Goal: Information Seeking & Learning: Learn about a topic

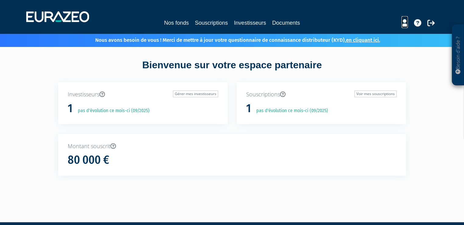
click at [404, 21] on icon at bounding box center [405, 22] width 6 height 7
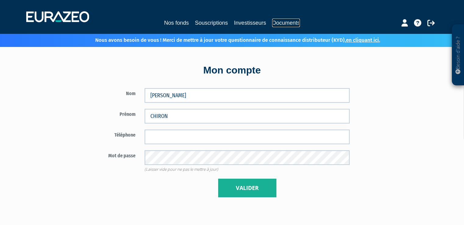
click at [276, 24] on link "Documents" at bounding box center [286, 23] width 28 height 9
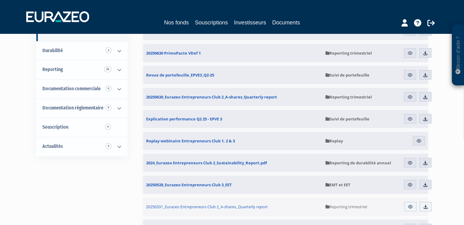
scroll to position [89, 0]
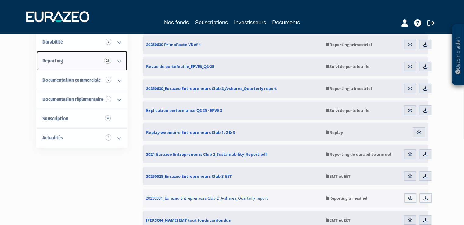
click at [125, 60] on icon at bounding box center [119, 61] width 16 height 19
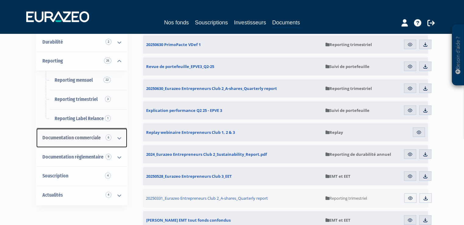
click at [121, 141] on icon at bounding box center [119, 138] width 16 height 19
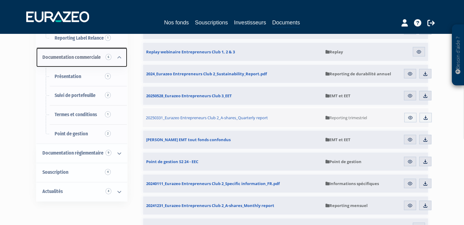
scroll to position [0, 0]
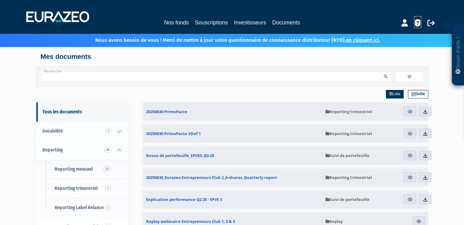
click at [418, 23] on icon at bounding box center [417, 22] width 7 height 7
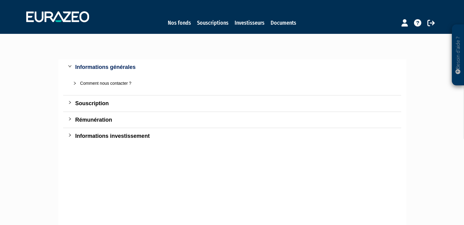
scroll to position [45, 0]
drag, startPoint x: 219, startPoint y: 107, endPoint x: 165, endPoint y: 108, distance: 53.4
click at [181, 107] on div "Souscription" at bounding box center [235, 103] width 321 height 9
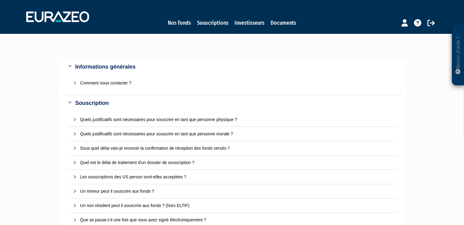
click at [106, 102] on div "Souscription" at bounding box center [235, 103] width 321 height 9
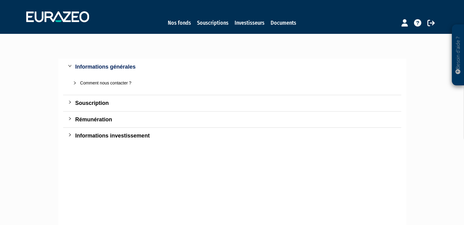
click at [105, 136] on div "Informations investissement" at bounding box center [235, 136] width 321 height 9
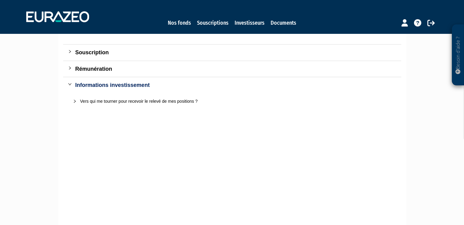
scroll to position [103, 0]
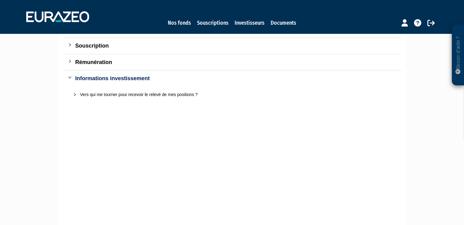
click at [111, 96] on div "Vers qui me tourner pour recevoir le relevé de mes positions ?" at bounding box center [235, 94] width 311 height 7
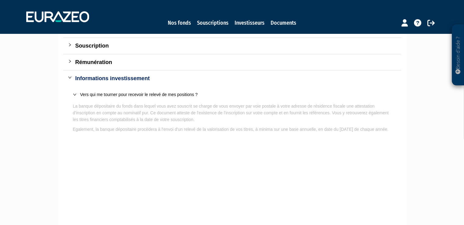
click at [111, 96] on div "Vers qui me tourner pour recevoir le relevé de mes positions ?" at bounding box center [235, 94] width 311 height 7
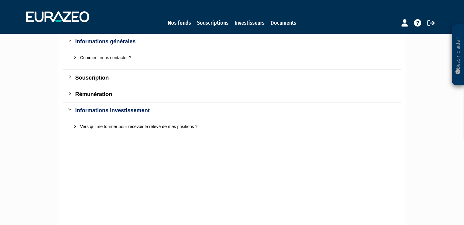
scroll to position [69, 0]
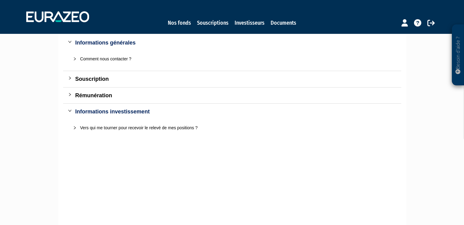
click at [93, 112] on div "Informations investissement" at bounding box center [235, 111] width 321 height 9
click at [91, 82] on div "Souscription" at bounding box center [235, 79] width 321 height 9
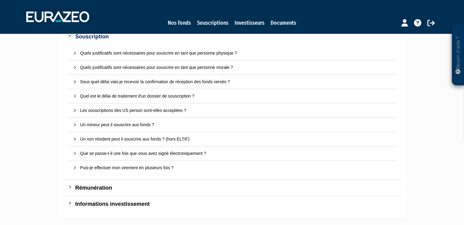
scroll to position [113, 0]
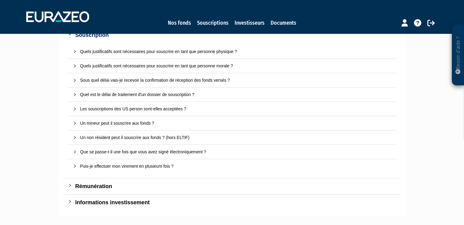
click at [167, 49] on div "Quels justificatifs sont nécessaires pour souscrire en tant que personne physiq…" at bounding box center [235, 51] width 311 height 7
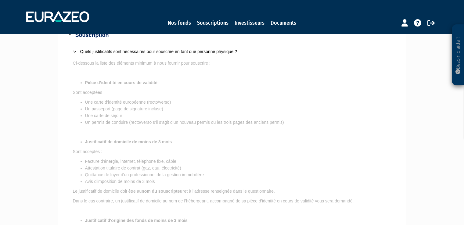
click at [167, 49] on div "Quels justificatifs sont nécessaires pour souscrire en tant que personne physiq…" at bounding box center [235, 51] width 311 height 7
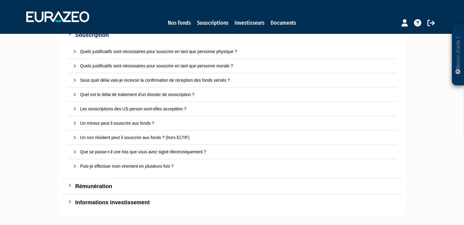
click at [159, 80] on div "Sous quel délai vais-je recevoir la confirmation de réception des fonds versés ?" at bounding box center [235, 80] width 311 height 7
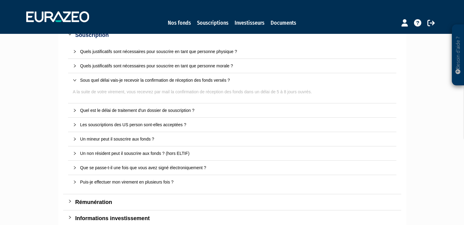
click at [159, 81] on div "Sous quel délai vais-je recevoir la confirmation de réception des fonds versés ?" at bounding box center [235, 80] width 311 height 7
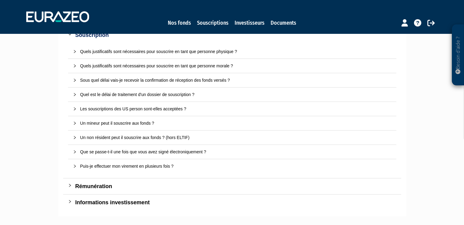
click at [150, 108] on div "Les souscriptions des US person sont-elles acceptées ?" at bounding box center [235, 109] width 311 height 7
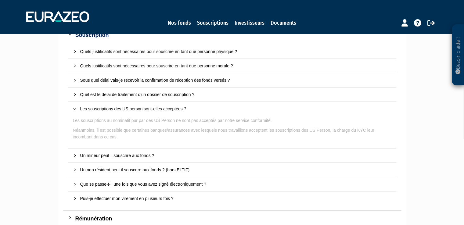
click at [150, 107] on div "Les souscriptions des US person sont-elles acceptées ?" at bounding box center [235, 109] width 311 height 7
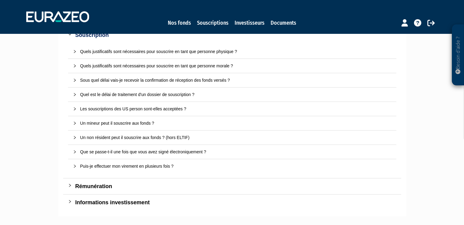
click at [142, 119] on div "Un mineur peut il souscrire aux fonds ?" at bounding box center [232, 123] width 329 height 14
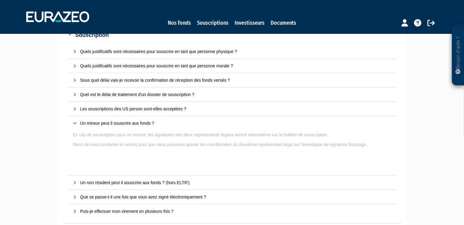
click at [142, 119] on div "Un mineur peut il souscrire aux fonds ?" at bounding box center [232, 123] width 329 height 14
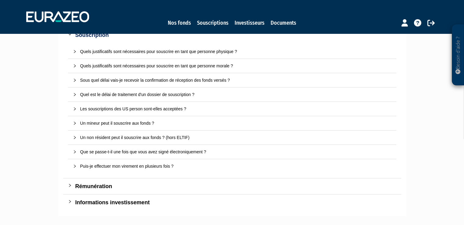
click at [139, 137] on div "Un non résident peut il souscrire aux fonds ? (hors ELTIF)" at bounding box center [235, 137] width 311 height 7
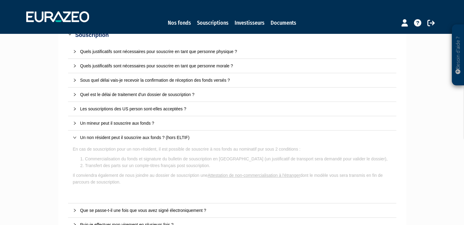
click at [138, 135] on div "Un non résident peut il souscrire aux fonds ? (hors ELTIF)" at bounding box center [235, 137] width 311 height 7
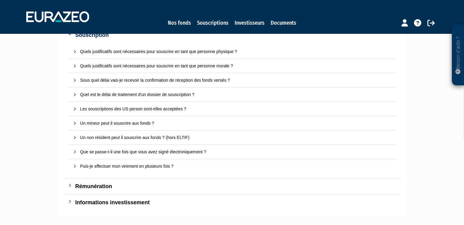
click at [131, 163] on div "Puis-je effectuer mon virement en plusieurs fois ?" at bounding box center [235, 166] width 311 height 7
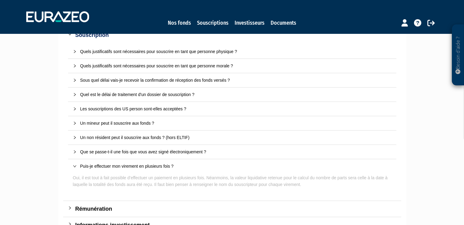
click at [117, 150] on div "Que se passe-t-il une fois que vous avez signé électroniquement ?" at bounding box center [235, 152] width 311 height 7
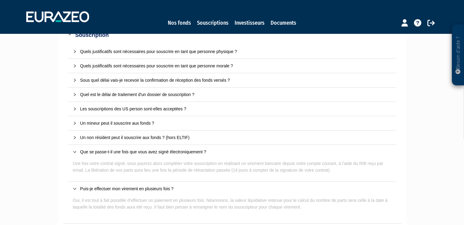
click at [105, 188] on div "Puis-je effectuer mon virement en plusieurs fois ?" at bounding box center [235, 189] width 311 height 7
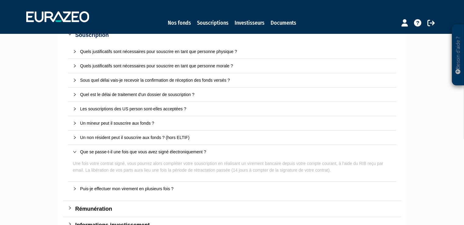
click at [143, 151] on div "Que se passe-t-il une fois que vous avez signé électroniquement ?" at bounding box center [235, 152] width 311 height 7
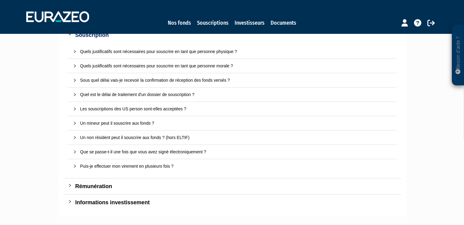
click at [107, 186] on div "Rémunération" at bounding box center [235, 186] width 321 height 9
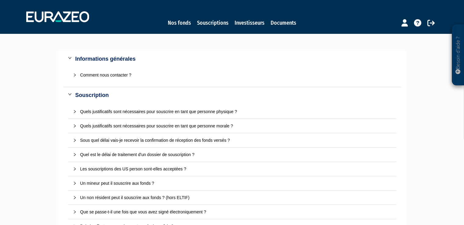
scroll to position [52, 0]
click at [104, 93] on div "Souscription" at bounding box center [235, 96] width 321 height 9
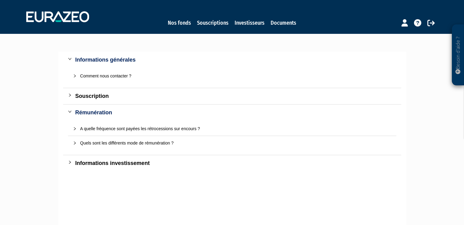
click at [111, 60] on div "Informations générales" at bounding box center [235, 60] width 321 height 9
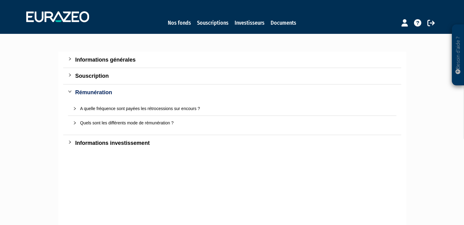
click at [107, 106] on div "A quelle fréquence sont payées les rétrocessions sur encours ?" at bounding box center [235, 108] width 311 height 7
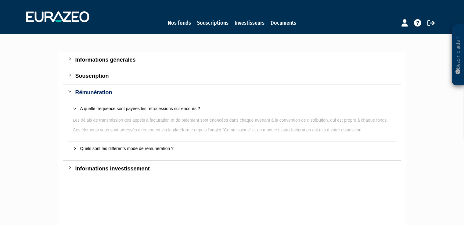
click at [107, 107] on div "A quelle fréquence sont payées les rétrocessions sur encours ?" at bounding box center [235, 108] width 311 height 7
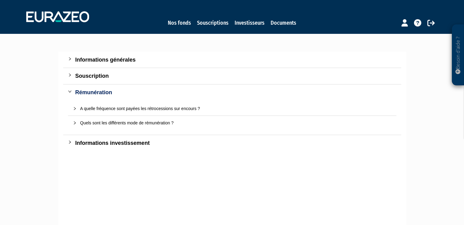
click at [77, 95] on div "Rémunération" at bounding box center [235, 92] width 321 height 9
